Goal: Navigation & Orientation: Find specific page/section

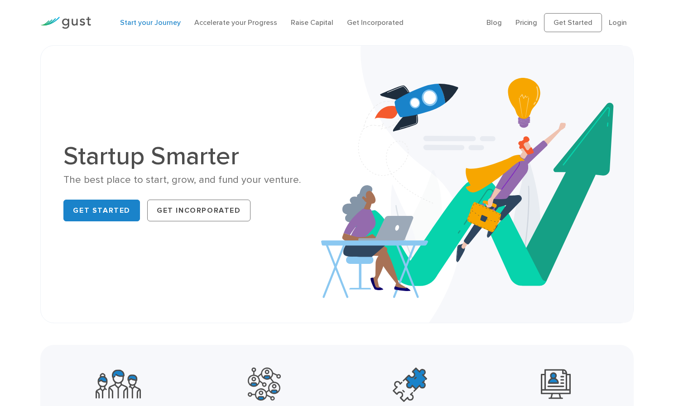
click at [169, 21] on link "Start your Journey" at bounding box center [150, 22] width 61 height 9
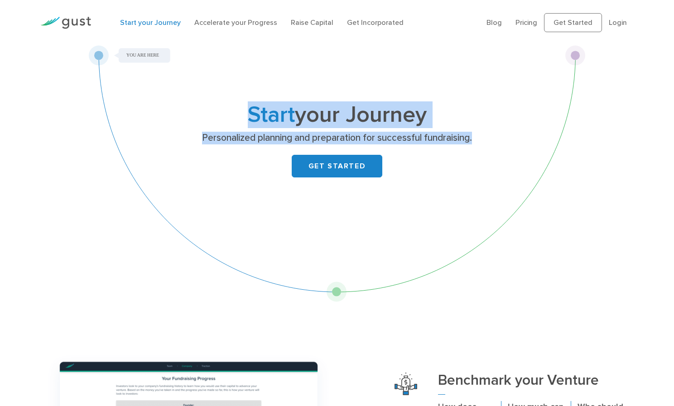
drag, startPoint x: 478, startPoint y: 139, endPoint x: 232, endPoint y: 115, distance: 246.9
click at [232, 115] on div "Start your Journey Personalized planning and preparation for successful fundrai…" at bounding box center [337, 154] width 358 height 99
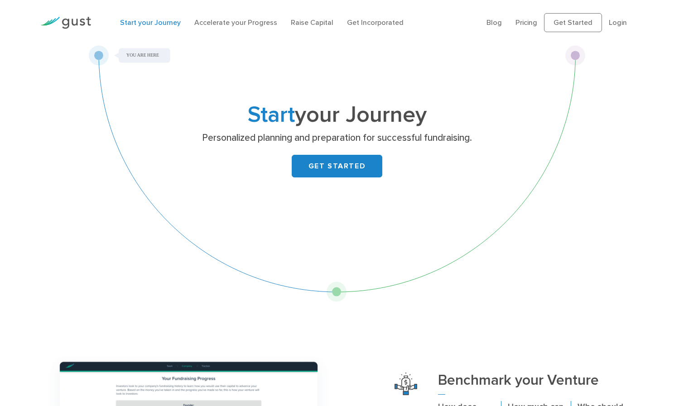
click at [211, 171] on div "GET STARTED" at bounding box center [337, 166] width 358 height 23
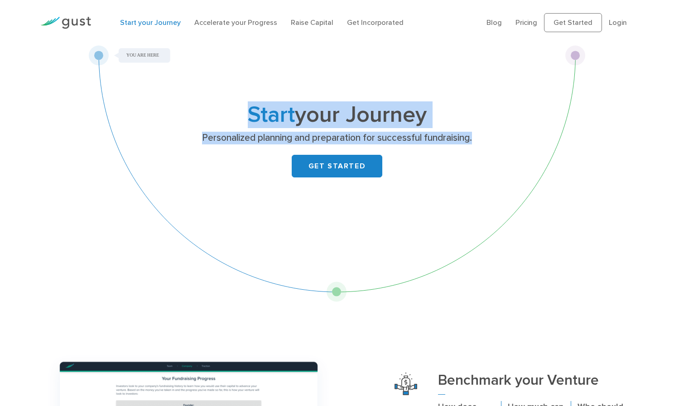
drag, startPoint x: 476, startPoint y: 138, endPoint x: 233, endPoint y: 106, distance: 244.7
click at [233, 106] on div "Start your Journey Personalized planning and preparation for successful fundrai…" at bounding box center [337, 154] width 358 height 99
click at [166, 100] on div "Start your Journey Personalized planning and preparation for successful fundrai…" at bounding box center [336, 173] width 497 height 257
drag, startPoint x: 485, startPoint y: 138, endPoint x: 214, endPoint y: 120, distance: 271.7
click at [214, 120] on div "Start your Journey Personalized planning and preparation for successful fundrai…" at bounding box center [337, 154] width 358 height 99
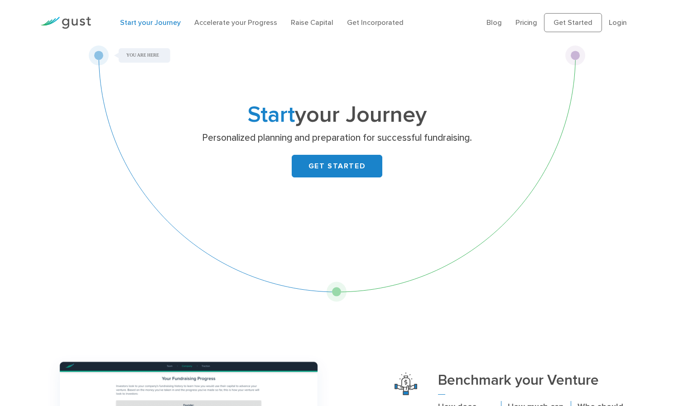
click at [217, 176] on div "GET STARTED" at bounding box center [337, 166] width 358 height 23
click at [221, 99] on div "Start your Journey Personalized planning and preparation for successful fundrai…" at bounding box center [336, 173] width 497 height 257
click at [239, 22] on link "Accelerate your Progress" at bounding box center [235, 22] width 83 height 9
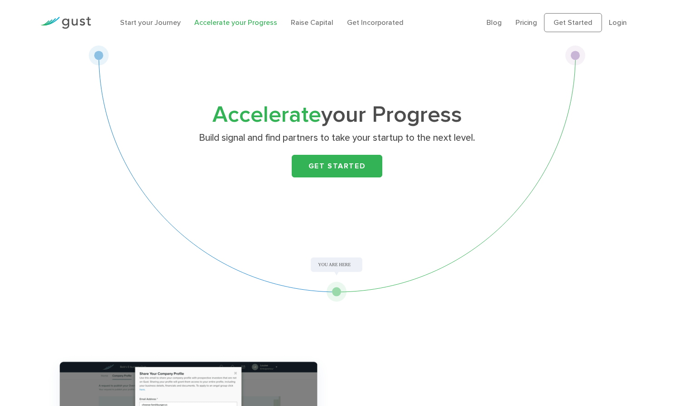
click at [43, 138] on div "Accelerate your Progress Build signal and find partners to take your startup to…" at bounding box center [336, 173] width 606 height 257
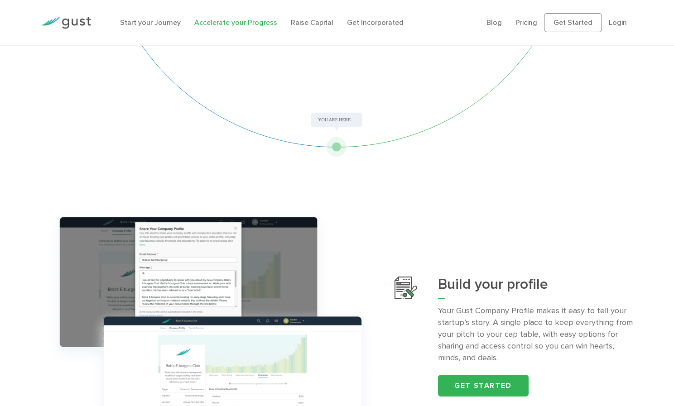
scroll to position [201, 0]
